Goal: Check status: Check status

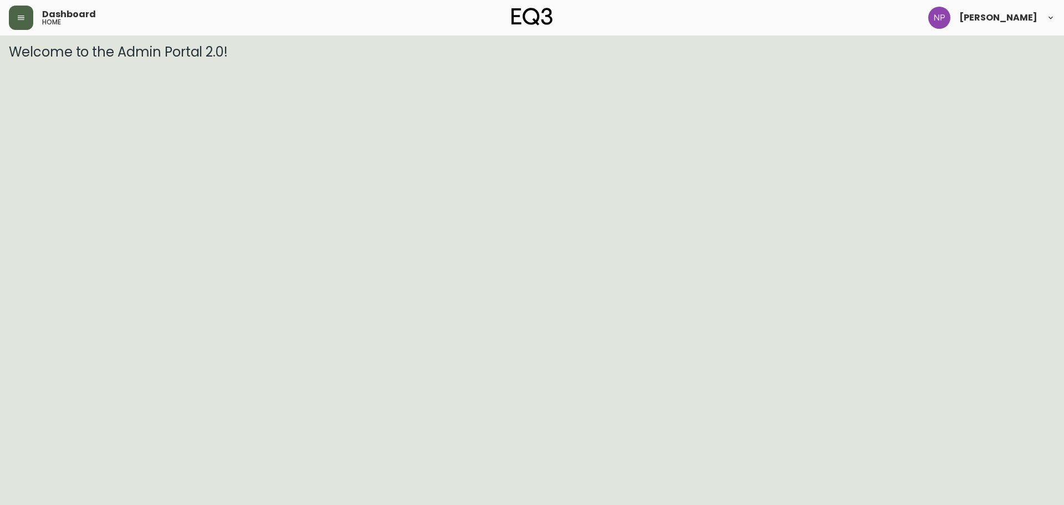
click at [23, 11] on button "button" at bounding box center [21, 18] width 24 height 24
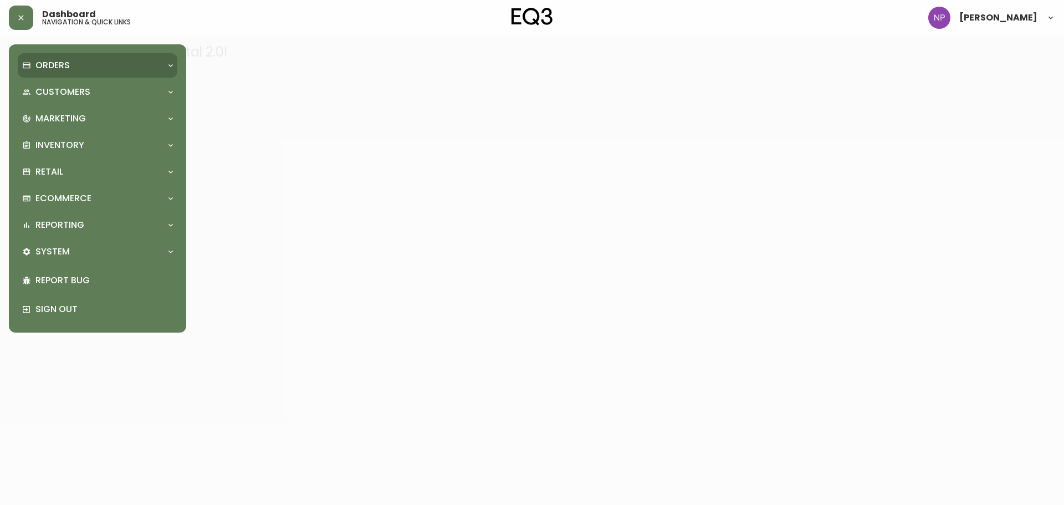
click at [43, 64] on p "Orders" at bounding box center [52, 65] width 34 height 12
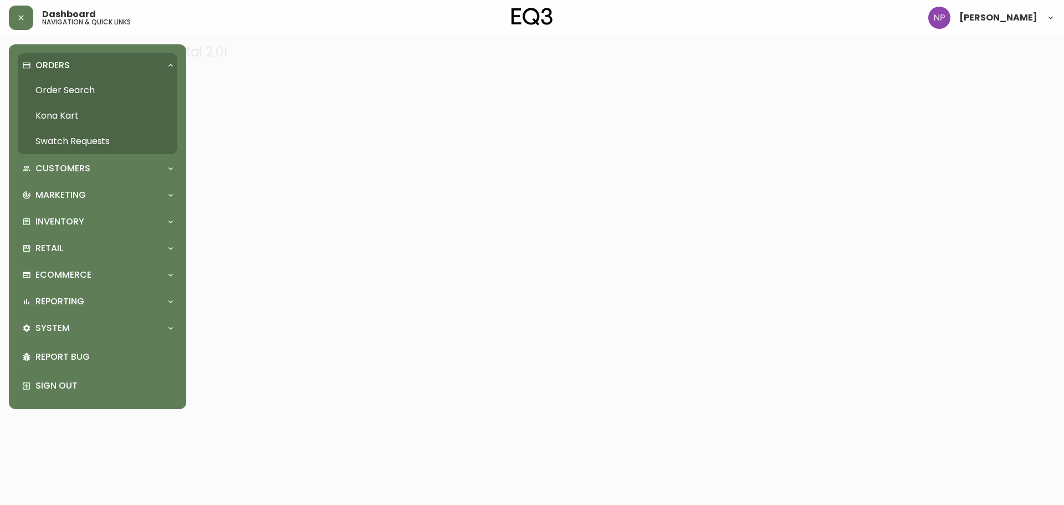
click at [90, 96] on link "Order Search" at bounding box center [98, 90] width 160 height 25
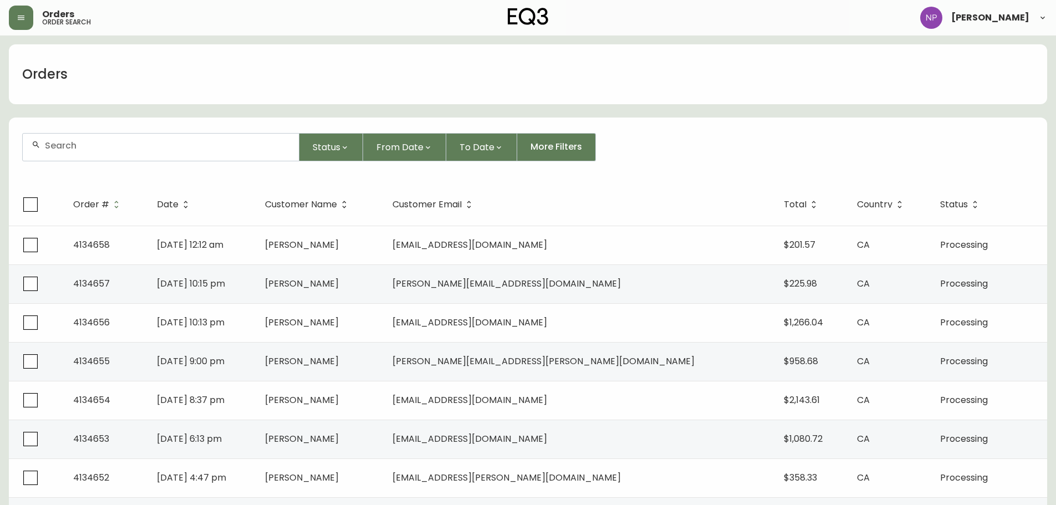
click at [93, 137] on div at bounding box center [161, 147] width 276 height 27
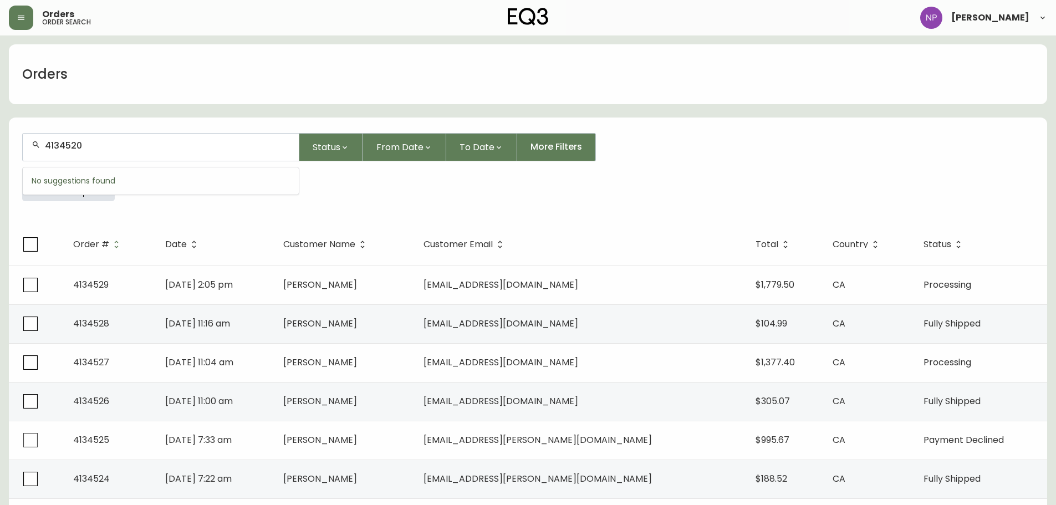
type input "4134520"
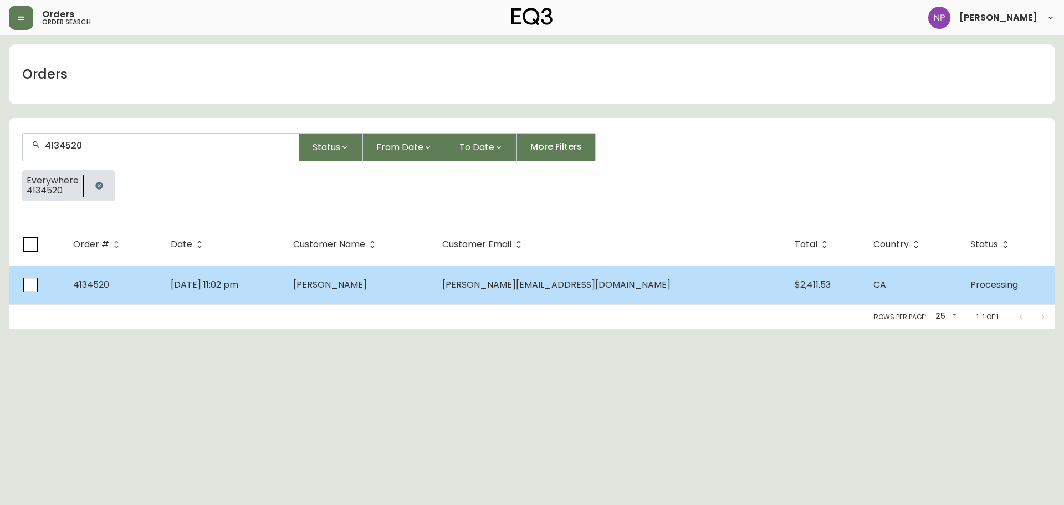
click at [221, 273] on td "[DATE] 11:02 pm" at bounding box center [223, 284] width 122 height 39
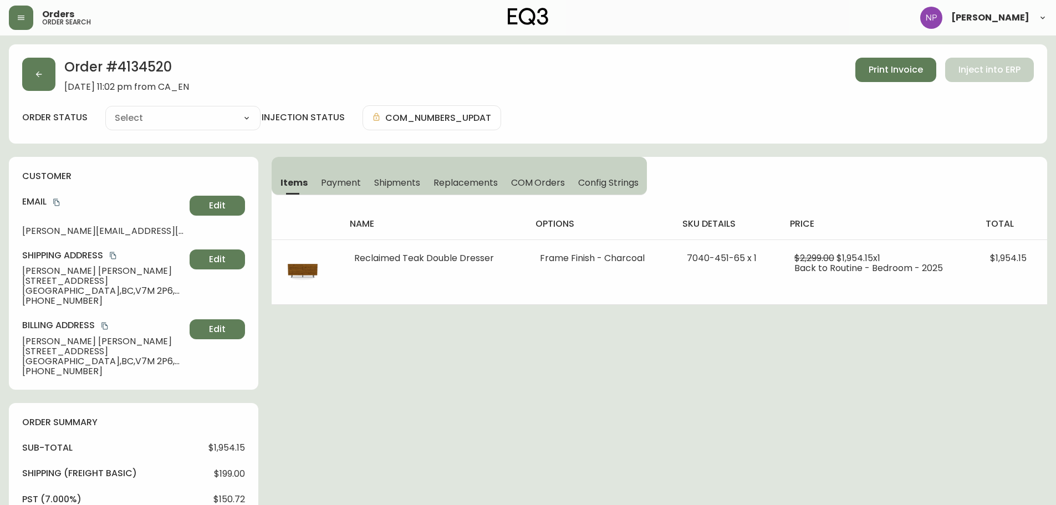
type input "Processing"
select select "PROCESSING"
click at [27, 81] on button "button" at bounding box center [38, 74] width 33 height 33
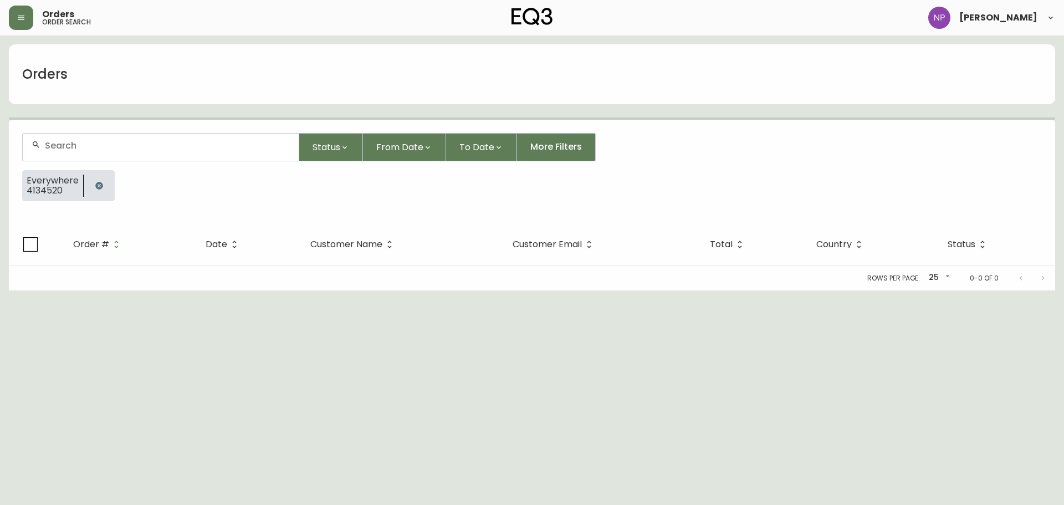
click at [89, 158] on div at bounding box center [161, 147] width 276 height 27
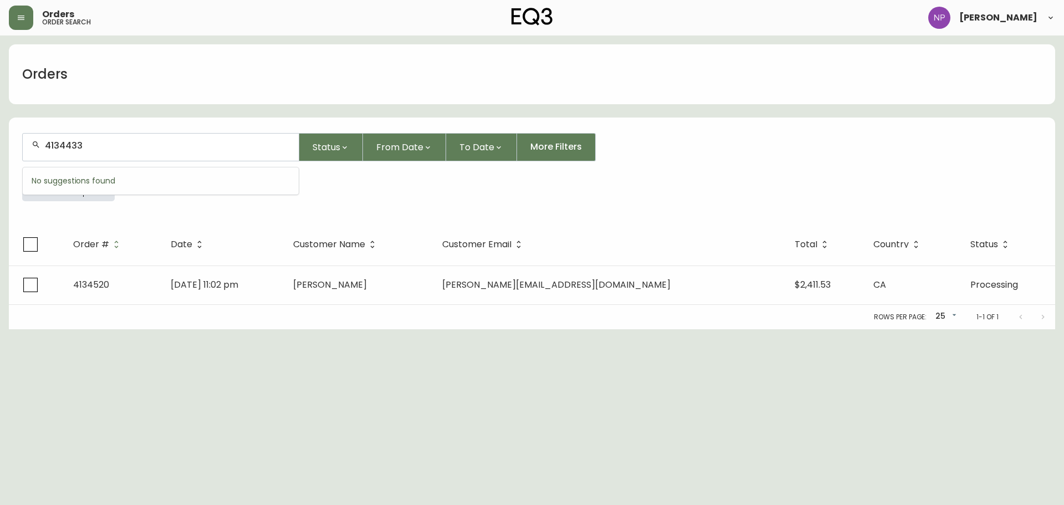
type input "4134433"
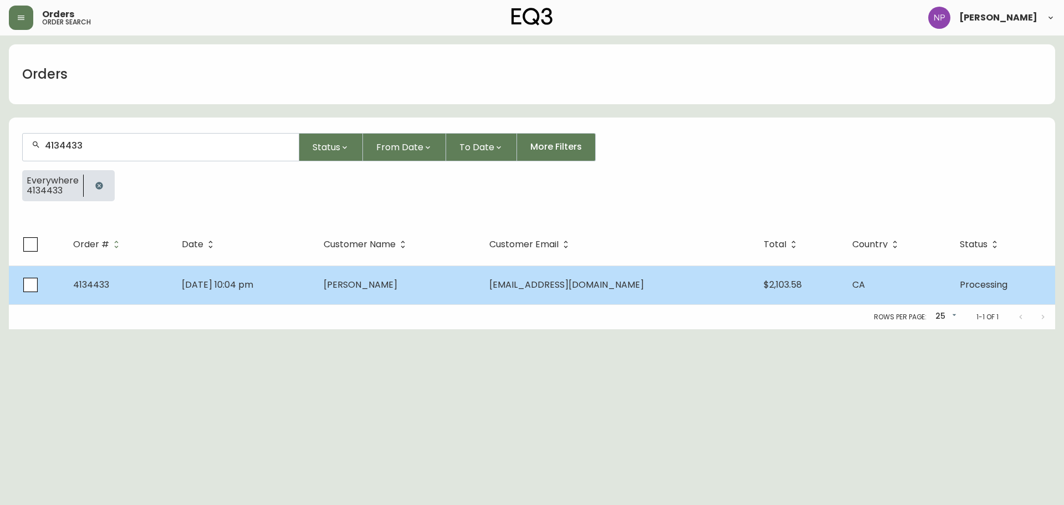
click at [351, 279] on td "[PERSON_NAME]" at bounding box center [398, 284] width 166 height 39
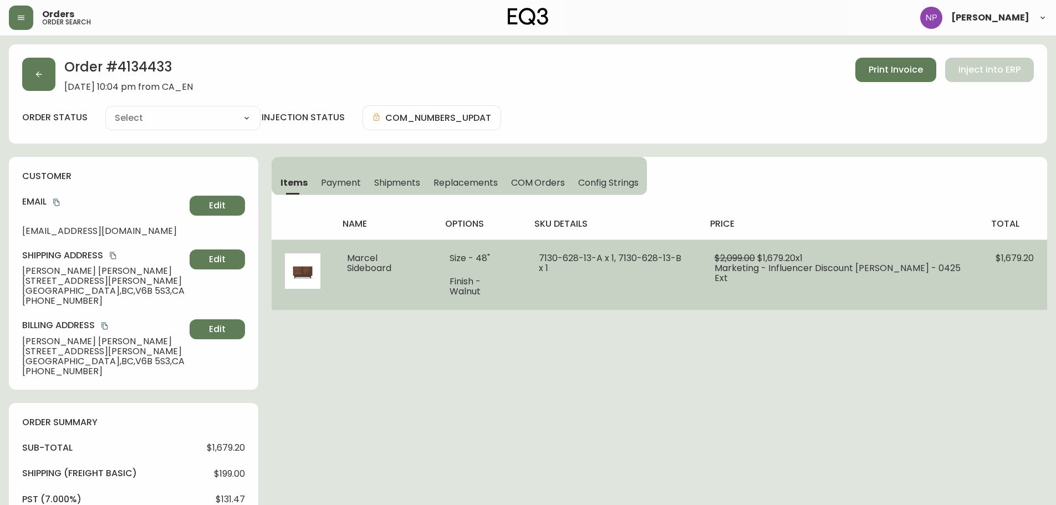
type input "Processing"
select select "PROCESSING"
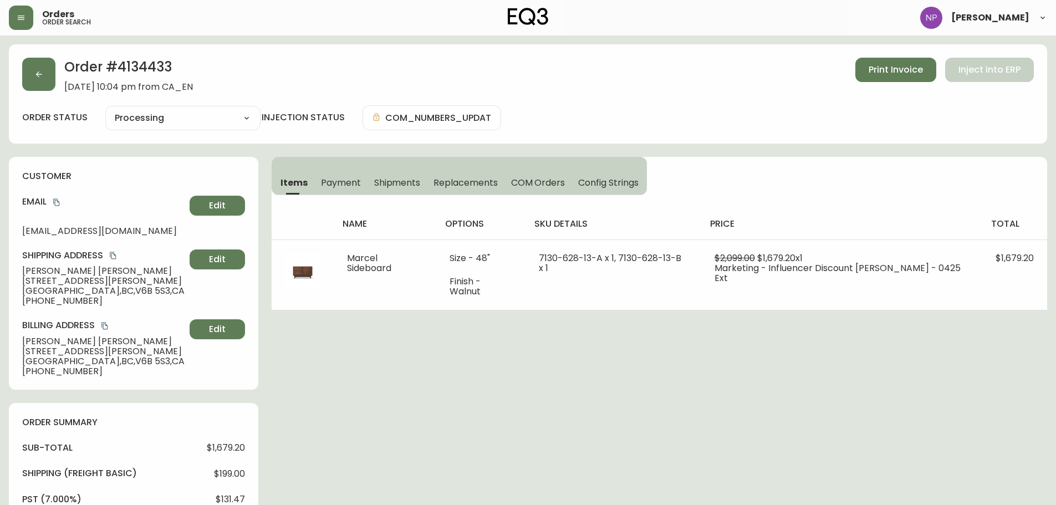
click at [616, 177] on span "Config Strings" at bounding box center [608, 183] width 60 height 12
